Goal: Transaction & Acquisition: Purchase product/service

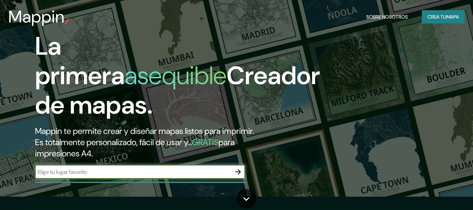
scroll to position [35, 0]
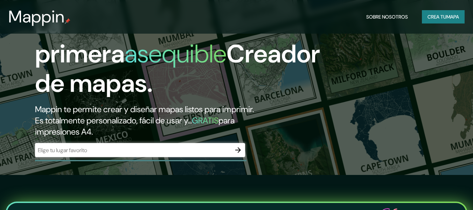
click at [104, 152] on div "La primera asequible Creador de mapas. Mappin te permite crear y diseñar mapas …" at bounding box center [153, 87] width 284 height 154
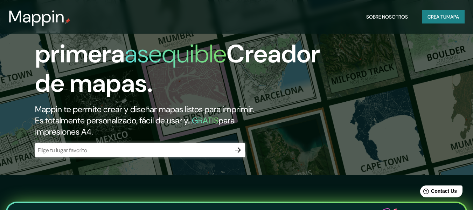
scroll to position [0, 0]
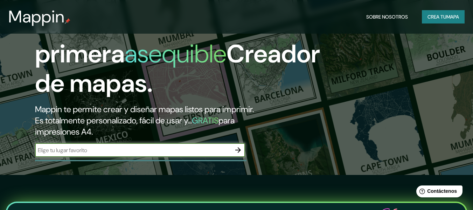
click at [105, 151] on input "text" at bounding box center [133, 150] width 196 height 8
paste input "Entre 37° y 39° Avenida sur y con la 6° 10° y 12° [GEOGRAPHIC_DATA] [GEOGRAPHIC…"
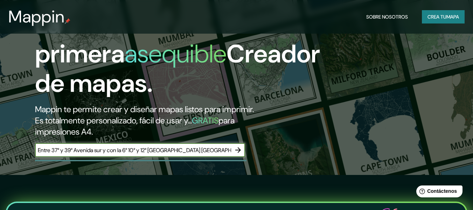
scroll to position [0, 171]
type input "Entre 37° y 39° Avenida sur y con la 6° 10° y 12° [GEOGRAPHIC_DATA] [GEOGRAPHIC…"
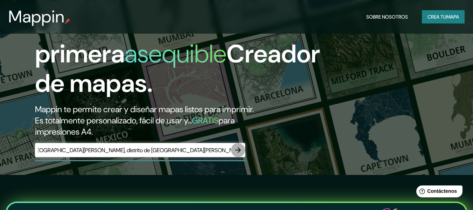
scroll to position [0, 0]
click at [239, 149] on icon "button" at bounding box center [238, 150] width 6 height 6
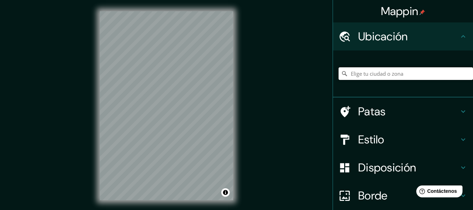
click at [399, 74] on input "Elige tu ciudad o zona" at bounding box center [406, 73] width 135 height 13
paste input "Entre 37° y 39° Avenida sur y con la 6° 10° y 12° [GEOGRAPHIC_DATA] [GEOGRAPHIC…"
type input "Entre 37° y 39° Avenida sur y con la 6° 10° y 12° [GEOGRAPHIC_DATA] [GEOGRAPHIC…"
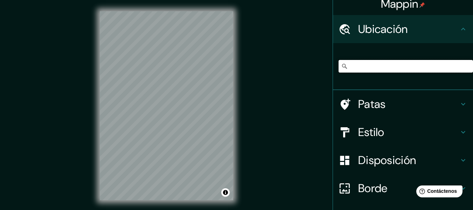
scroll to position [0, 0]
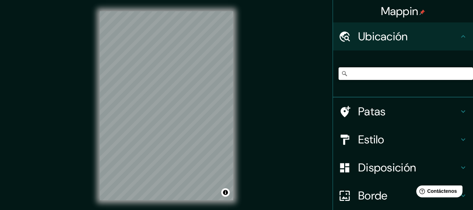
click at [461, 77] on input "Entre 37° y 39° Avenida sur y con la 6° 10° y 12° [GEOGRAPHIC_DATA] [GEOGRAPHIC…" at bounding box center [406, 73] width 135 height 13
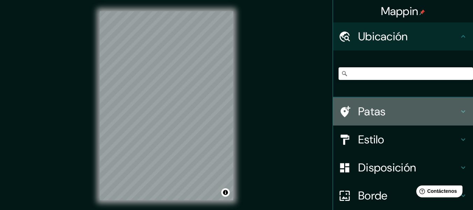
click at [459, 112] on icon at bounding box center [463, 111] width 8 height 8
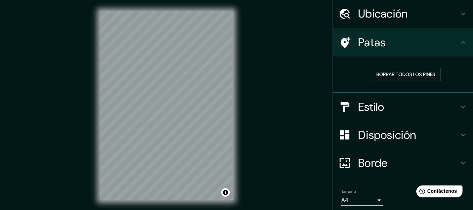
scroll to position [35, 0]
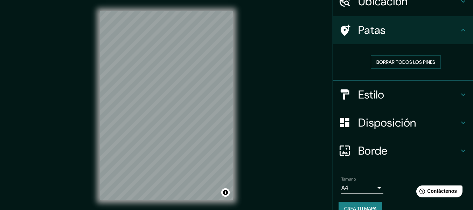
click at [455, 100] on div "Estilo" at bounding box center [403, 95] width 140 height 28
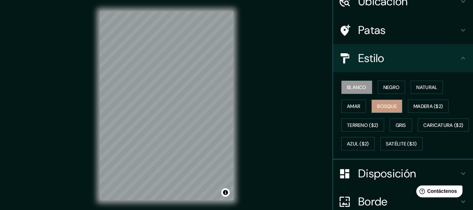
click at [383, 106] on font "Bosque" at bounding box center [387, 106] width 20 height 6
click at [389, 87] on font "Negro" at bounding box center [392, 87] width 16 height 6
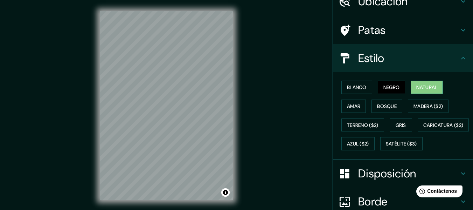
click at [412, 89] on button "Natural" at bounding box center [427, 87] width 32 height 13
click at [355, 104] on font "Amar" at bounding box center [353, 106] width 13 height 6
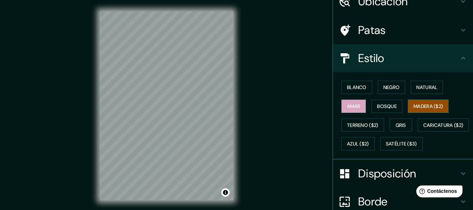
click at [419, 107] on font "Madera ($2)" at bounding box center [428, 106] width 29 height 6
click at [396, 123] on font "Gris" at bounding box center [401, 125] width 11 height 6
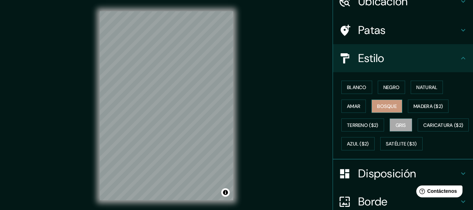
click at [382, 108] on font "Bosque" at bounding box center [387, 106] width 20 height 6
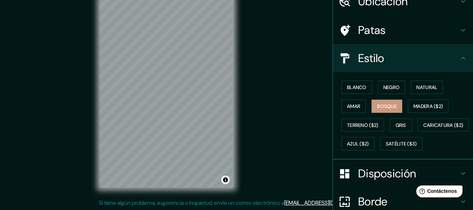
click at [274, 105] on div "Mappin Ubicación Entre 37° y 39° [GEOGRAPHIC_DATA] y con la 6° 10° y 12° [GEOGR…" at bounding box center [236, 98] width 473 height 223
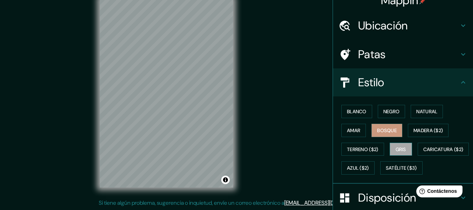
scroll to position [0, 0]
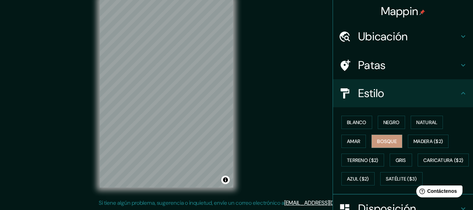
click at [413, 41] on h4 "Ubicación" at bounding box center [408, 36] width 101 height 14
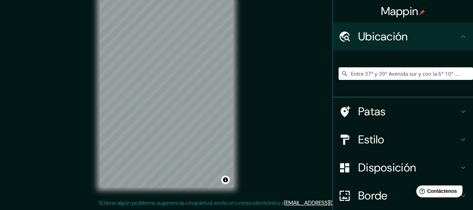
click at [423, 73] on input "Entre 37° y 39° Avenida sur y con la 6° 10° y 12° [GEOGRAPHIC_DATA] [GEOGRAPHIC…" at bounding box center [406, 73] width 135 height 13
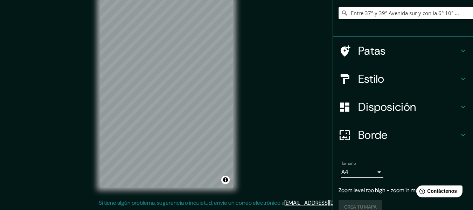
scroll to position [73, 0]
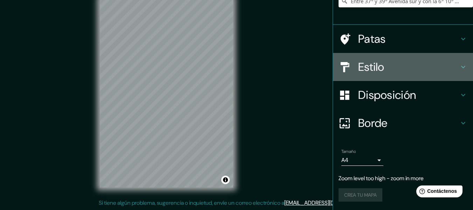
click at [438, 66] on h4 "Estilo" at bounding box center [408, 67] width 101 height 14
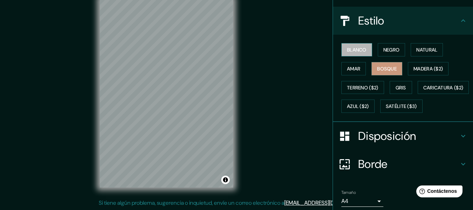
click at [351, 49] on font "Blanco" at bounding box center [357, 50] width 20 height 6
